Goal: Transaction & Acquisition: Obtain resource

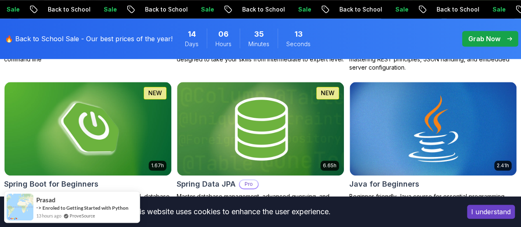
scroll to position [413, 0]
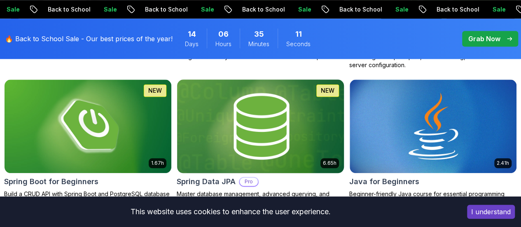
click at [333, 190] on p "Master database management, advanced querying, and expert data handling with ea…" at bounding box center [261, 198] width 168 height 16
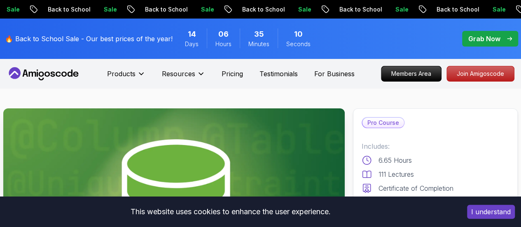
drag, startPoint x: 333, startPoint y: 152, endPoint x: 313, endPoint y: 141, distance: 23.2
click at [313, 141] on img at bounding box center [174, 204] width 342 height 192
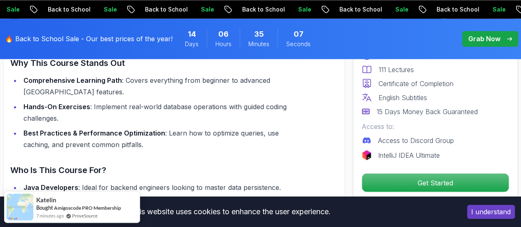
scroll to position [763, 0]
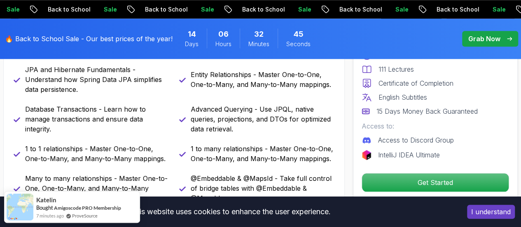
scroll to position [373, 0]
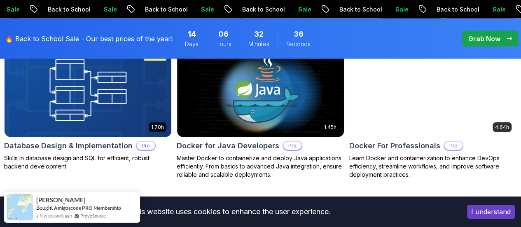
scroll to position [861, 0]
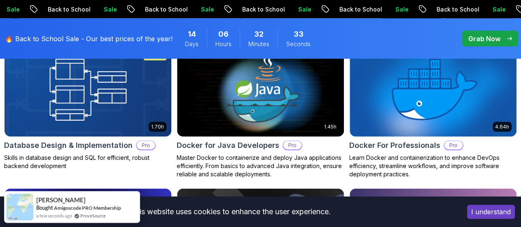
click at [0, 0] on p "Free" at bounding box center [0, 0] width 0 height 0
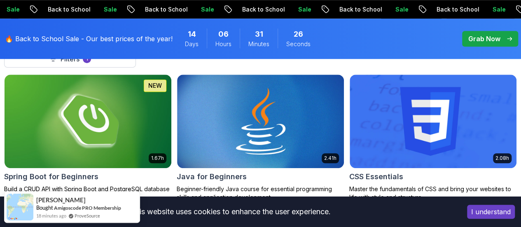
scroll to position [272, 0]
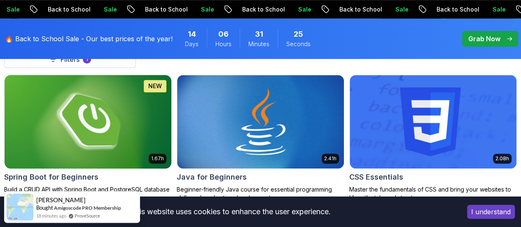
click at [175, 94] on img at bounding box center [87, 122] width 175 height 98
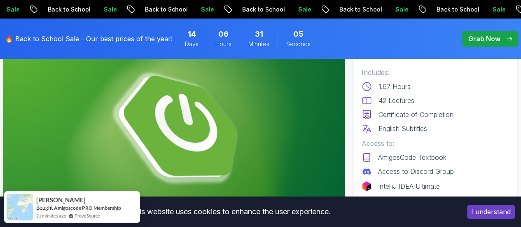
scroll to position [73, 0]
